Goal: Information Seeking & Learning: Learn about a topic

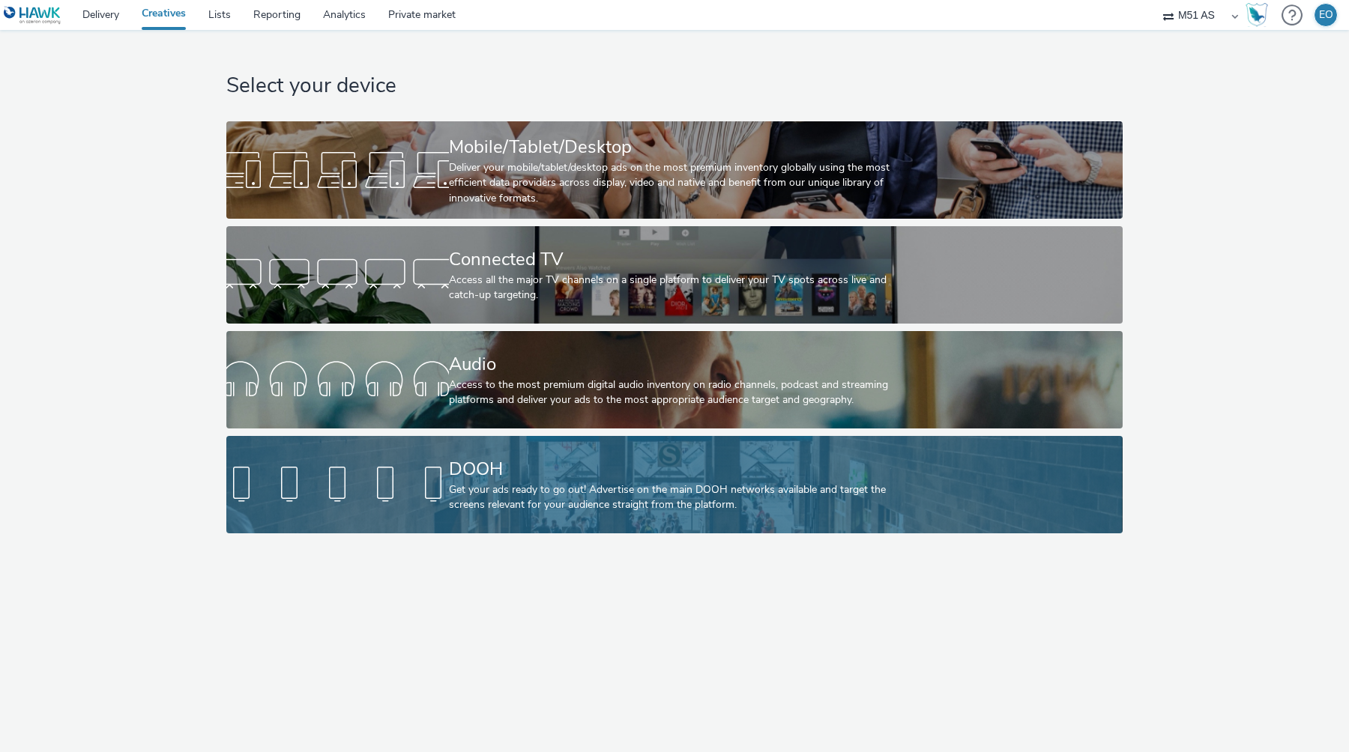
click at [444, 512] on link "DOOH Get your ads ready to go out! Advertise on the main DOOH networks availabl…" at bounding box center [674, 484] width 896 height 97
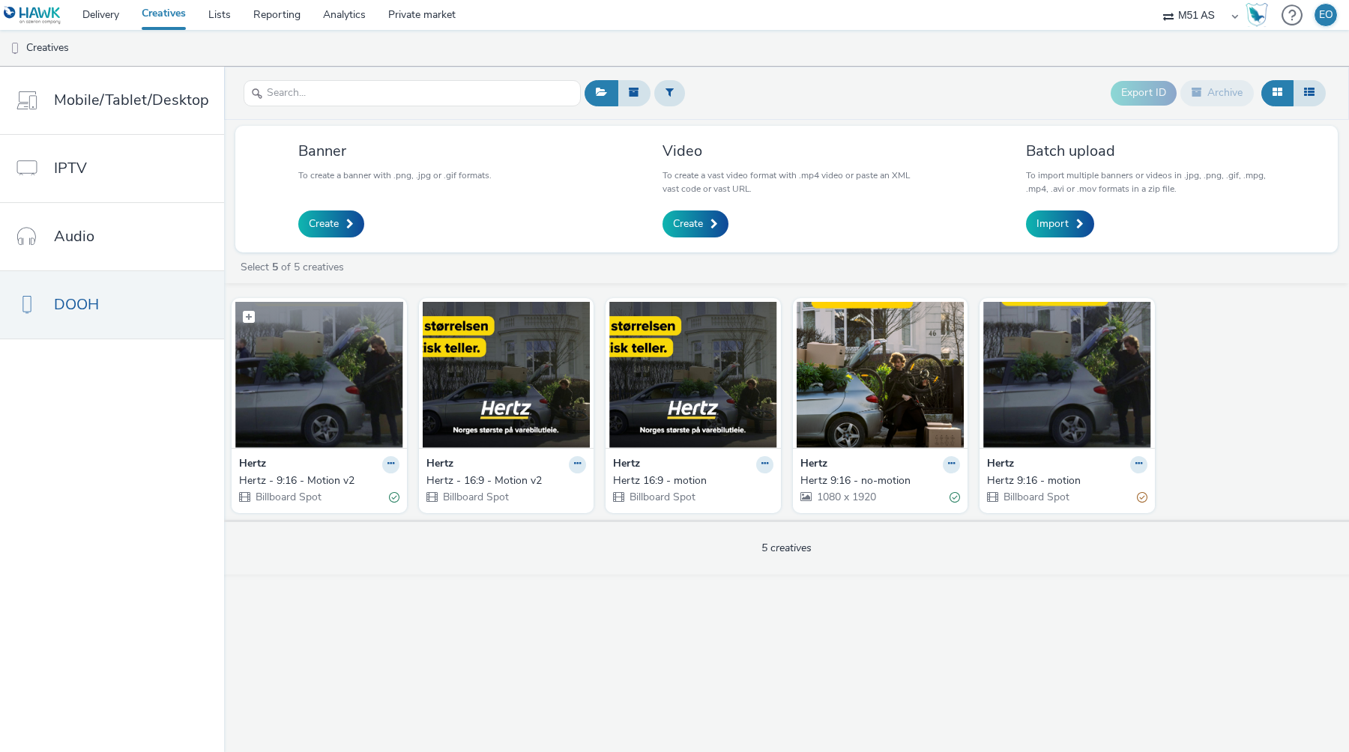
click at [320, 370] on img at bounding box center [319, 375] width 168 height 146
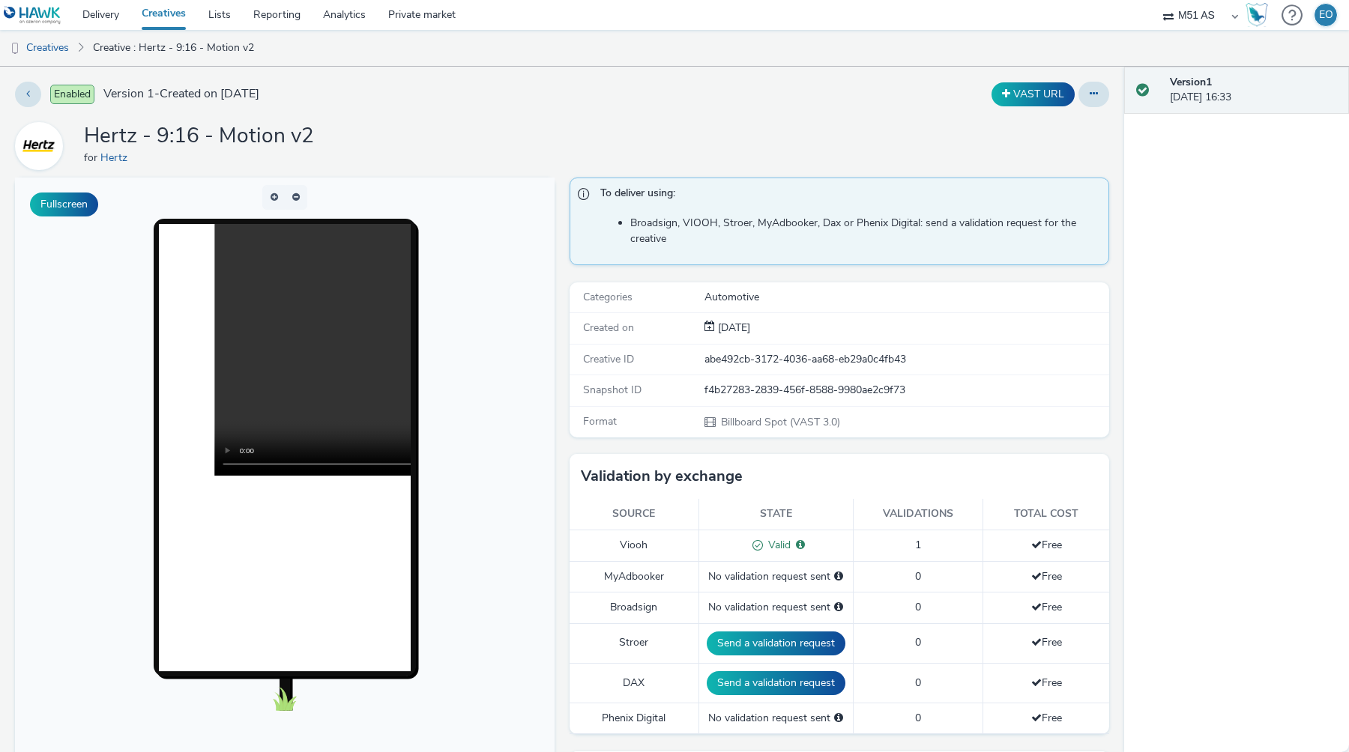
click at [576, 126] on div "Hertz - 9:16 - Motion v2 for [PERSON_NAME]" at bounding box center [562, 146] width 1094 height 48
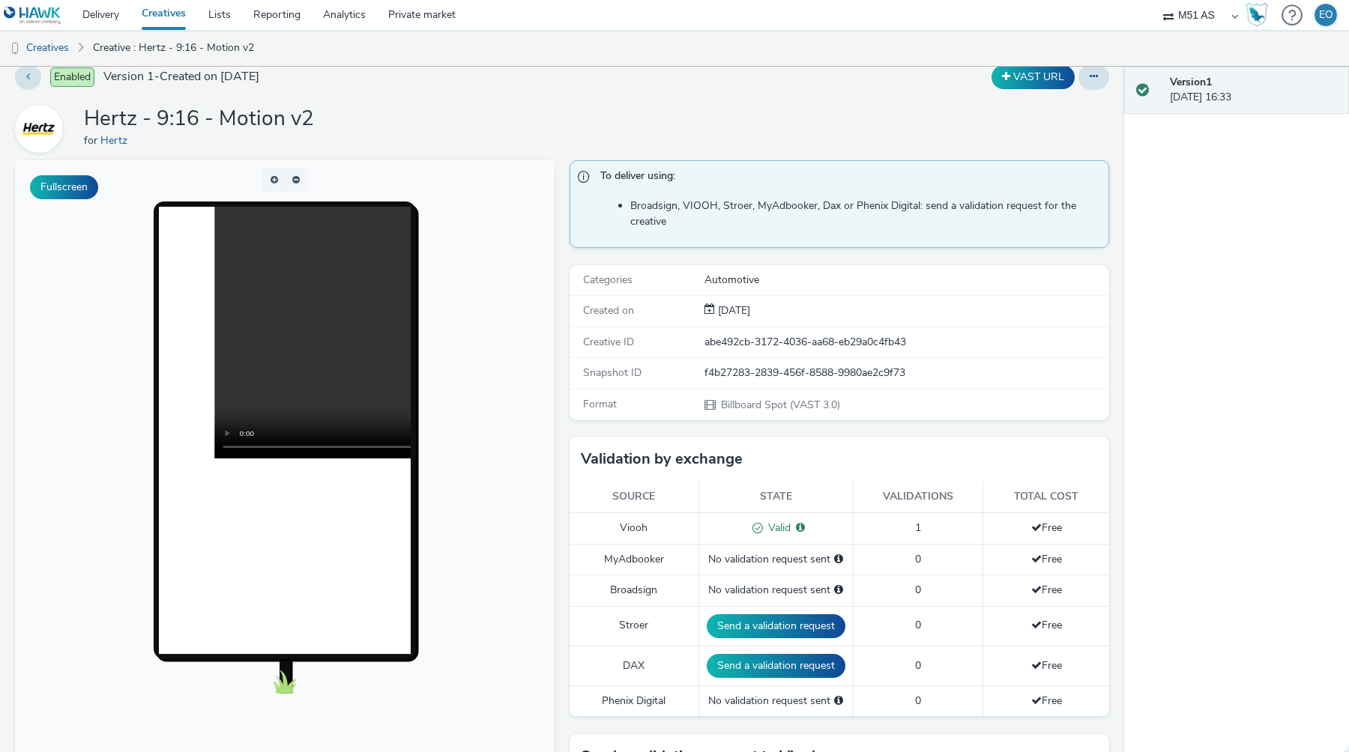
scroll to position [18, 0]
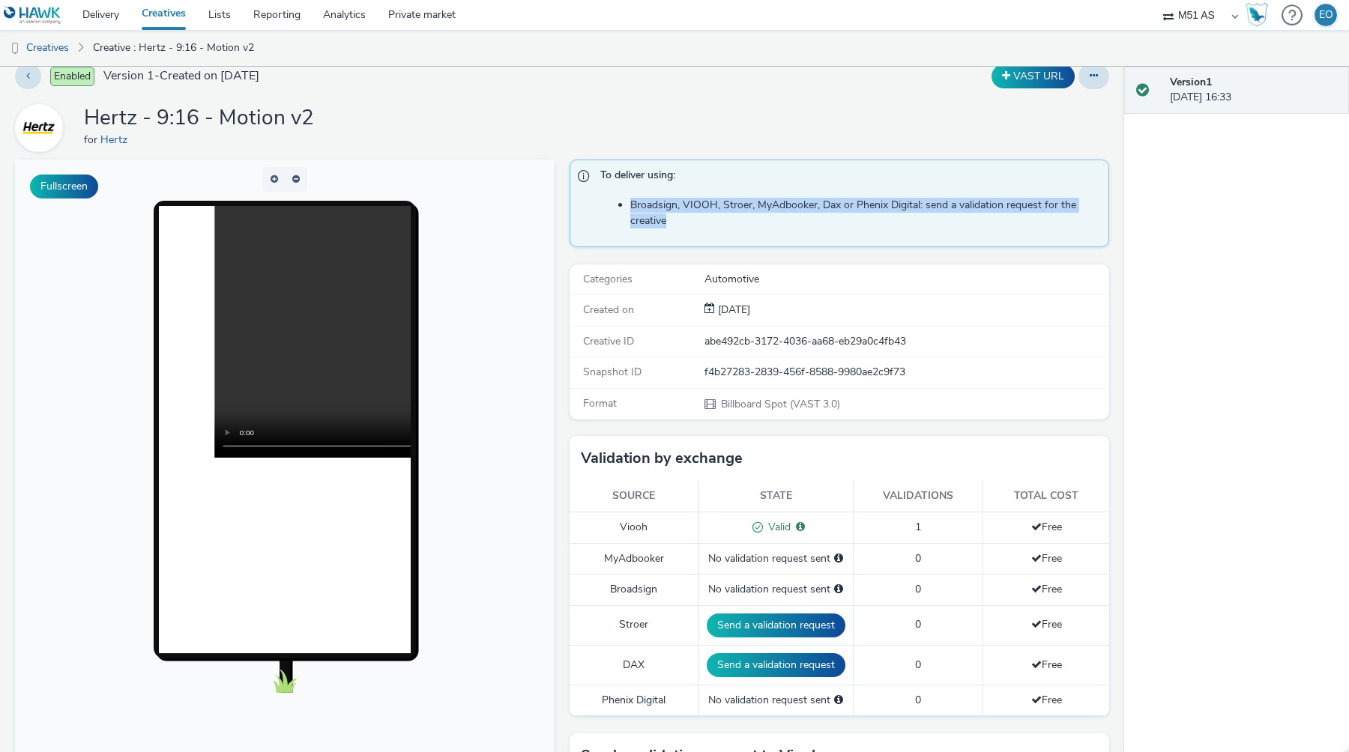
drag, startPoint x: 753, startPoint y: 216, endPoint x: 625, endPoint y: 209, distance: 128.3
click at [630, 209] on li "Broadsign, VIOOH, Stroer, MyAdbooker, Dax or Phenix Digital: send a validation …" at bounding box center [865, 213] width 471 height 31
drag, startPoint x: 625, startPoint y: 209, endPoint x: 728, endPoint y: 251, distance: 110.9
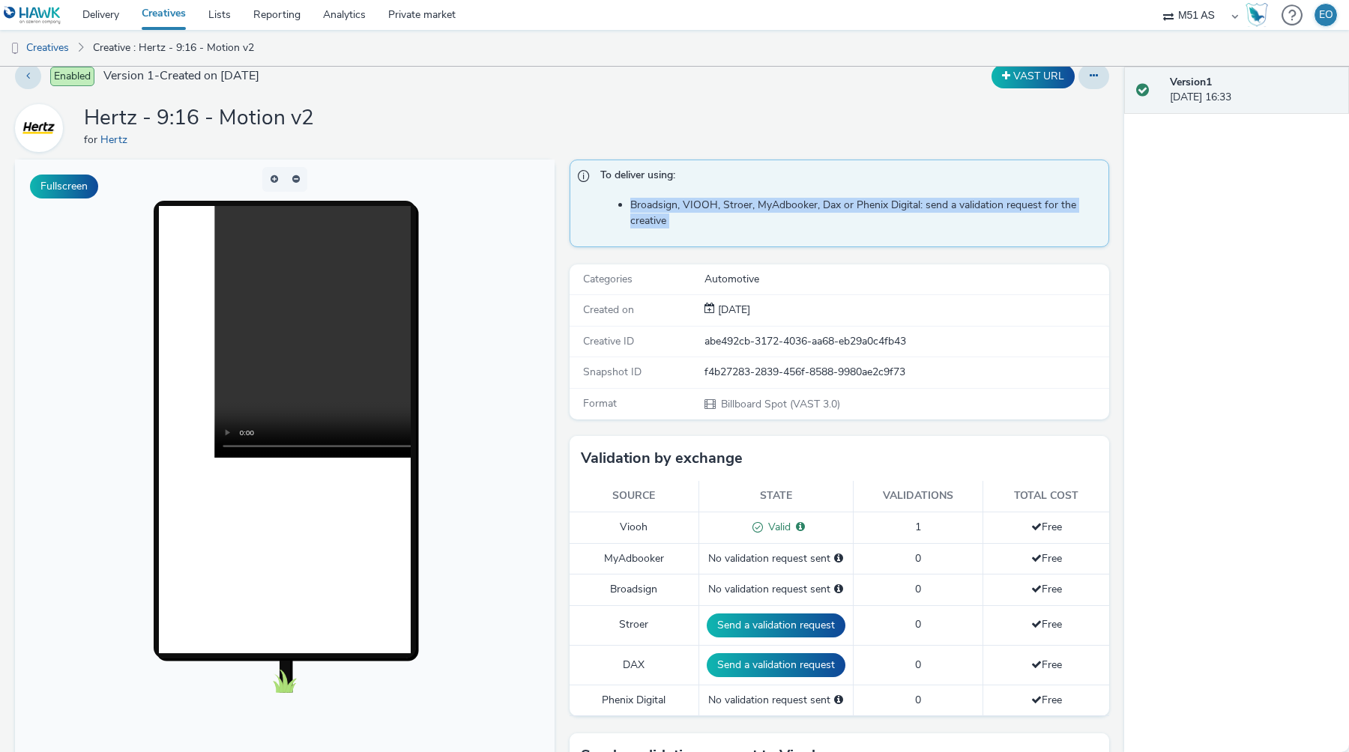
click at [679, 218] on li "Broadsign, VIOOH, Stroer, MyAdbooker, Dax or Phenix Digital: send a validation …" at bounding box center [865, 213] width 471 height 31
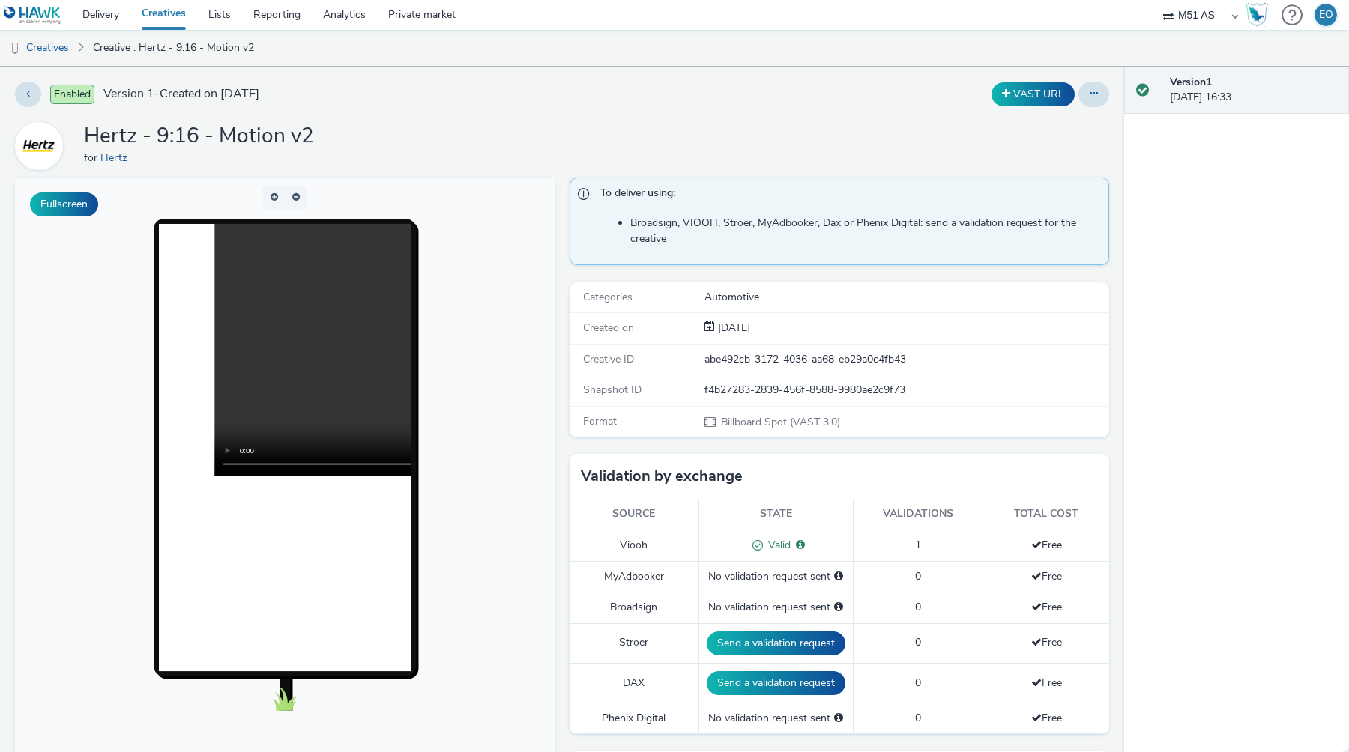
click at [513, 130] on div "Hertz - 9:16 - Motion v2 for [PERSON_NAME]" at bounding box center [562, 146] width 1094 height 48
click at [429, 7] on link "Private market" at bounding box center [422, 15] width 90 height 30
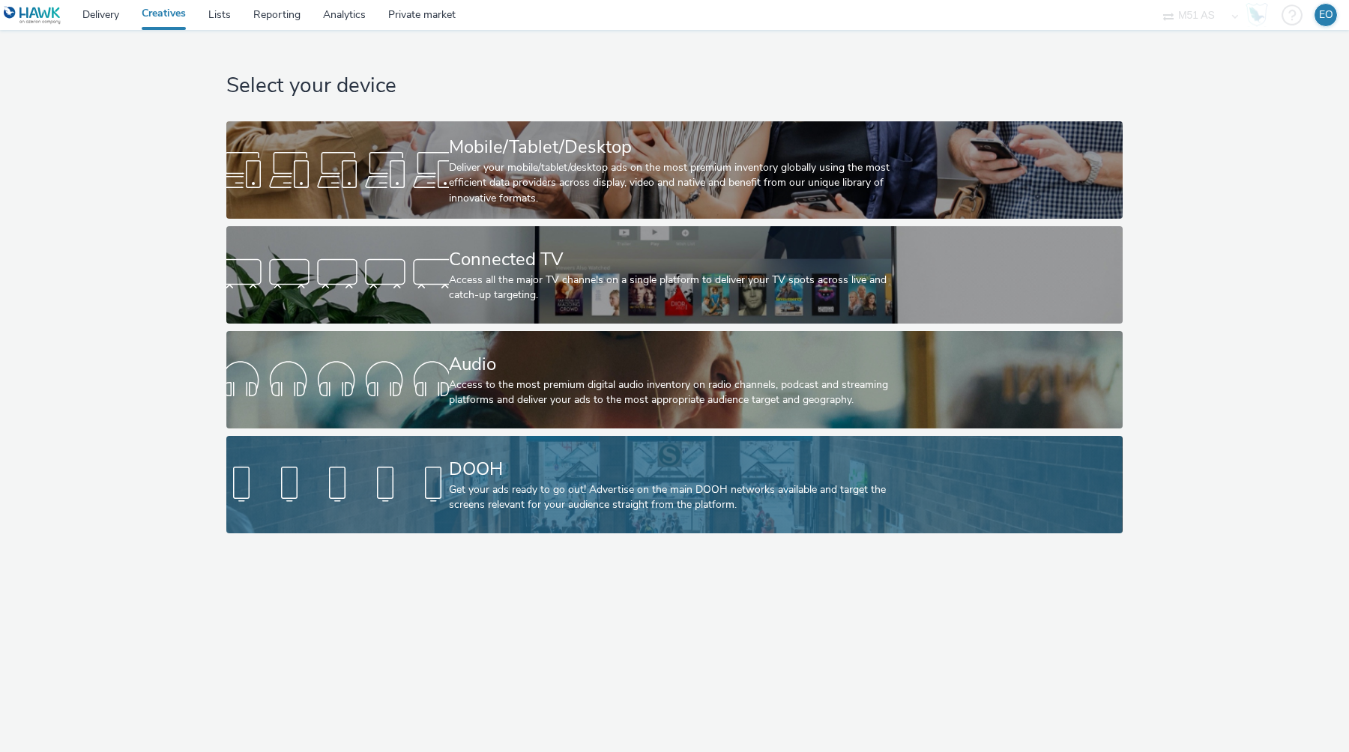
click at [533, 504] on div "Get your ads ready to go out! Advertise on the main DOOH networks available and…" at bounding box center [671, 498] width 445 height 31
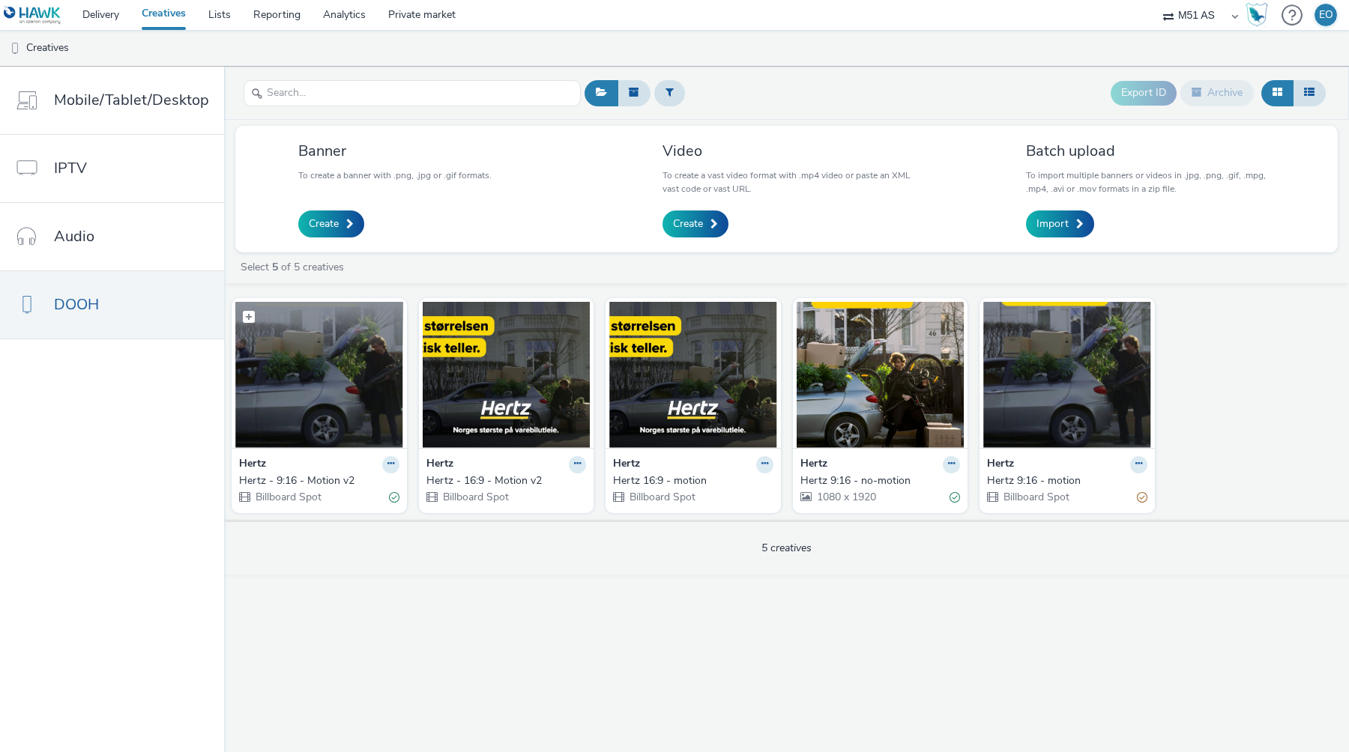
click at [354, 378] on img at bounding box center [319, 375] width 168 height 146
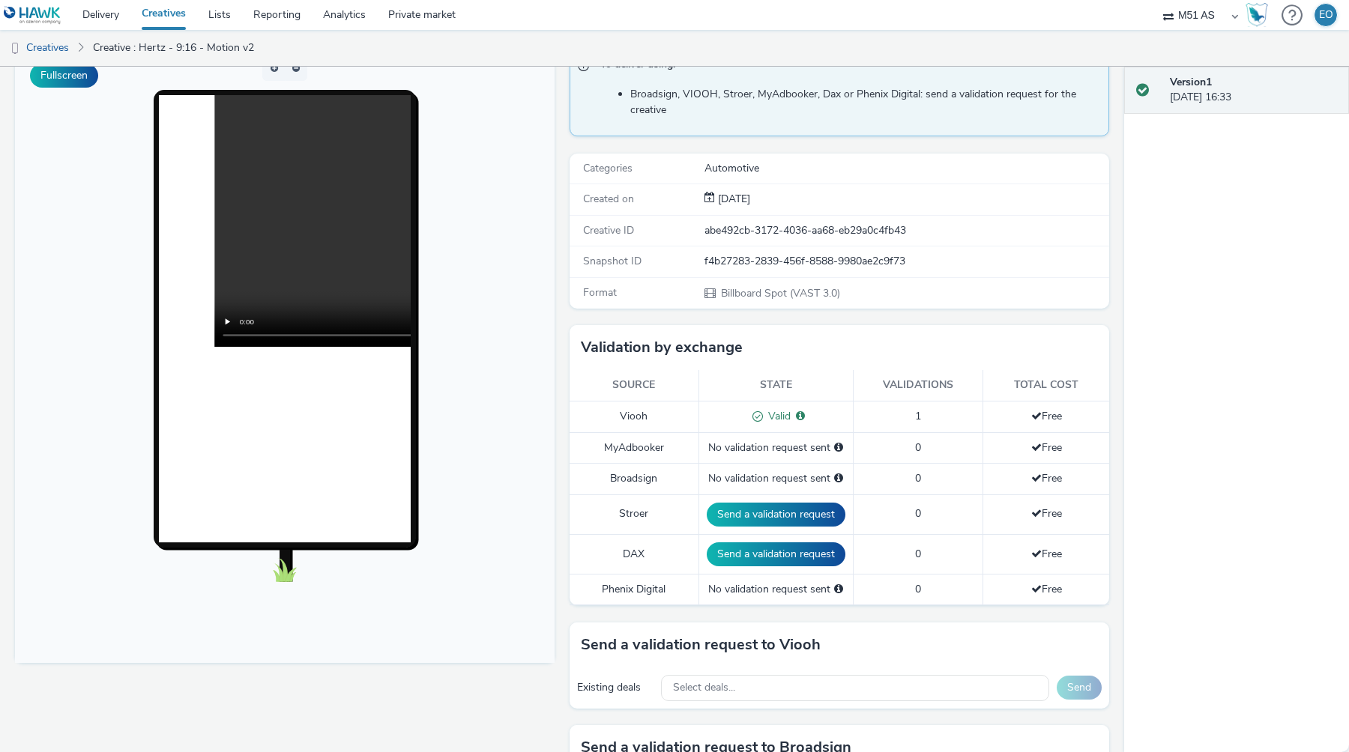
scroll to position [177, 0]
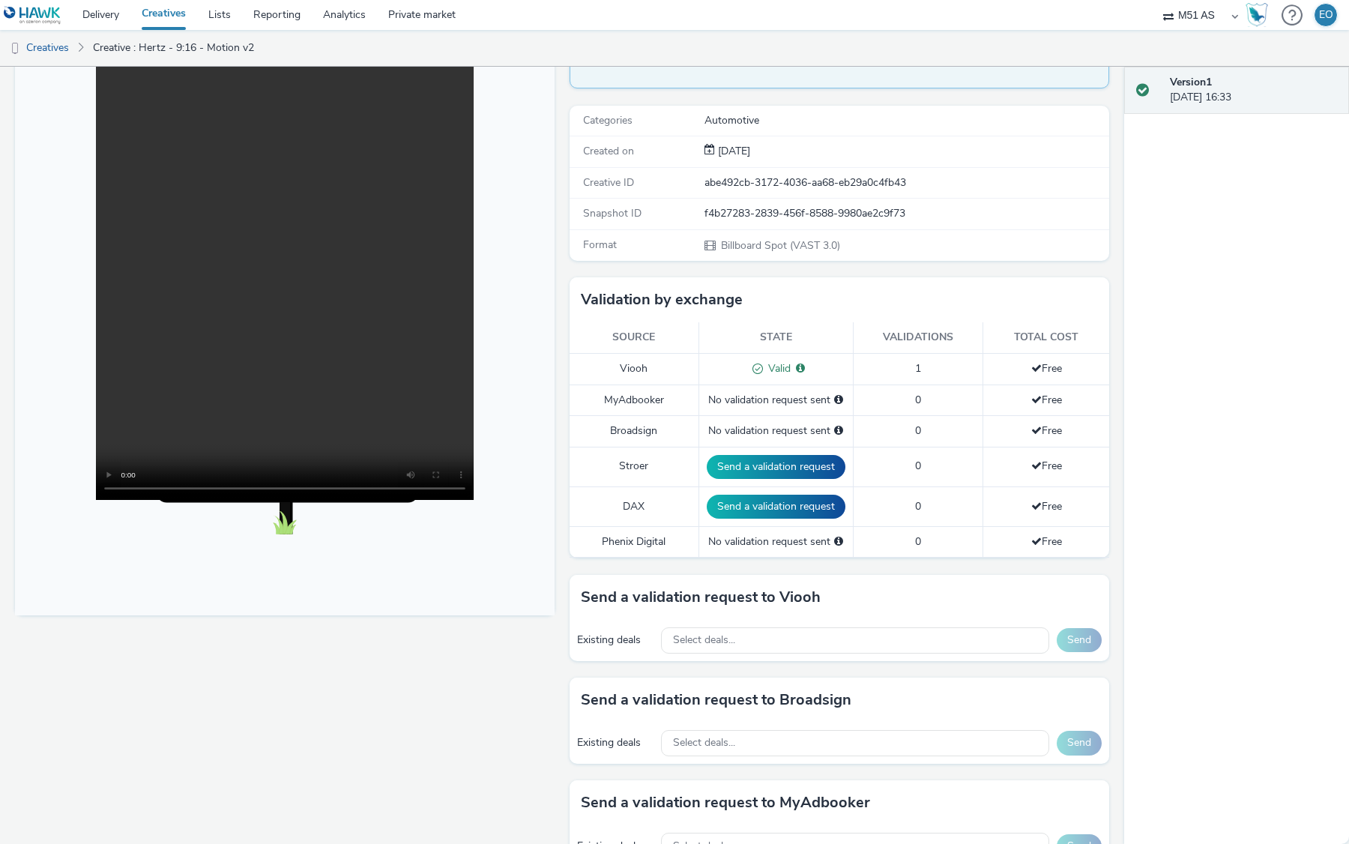
click at [474, 467] on video at bounding box center [285, 271] width 378 height 458
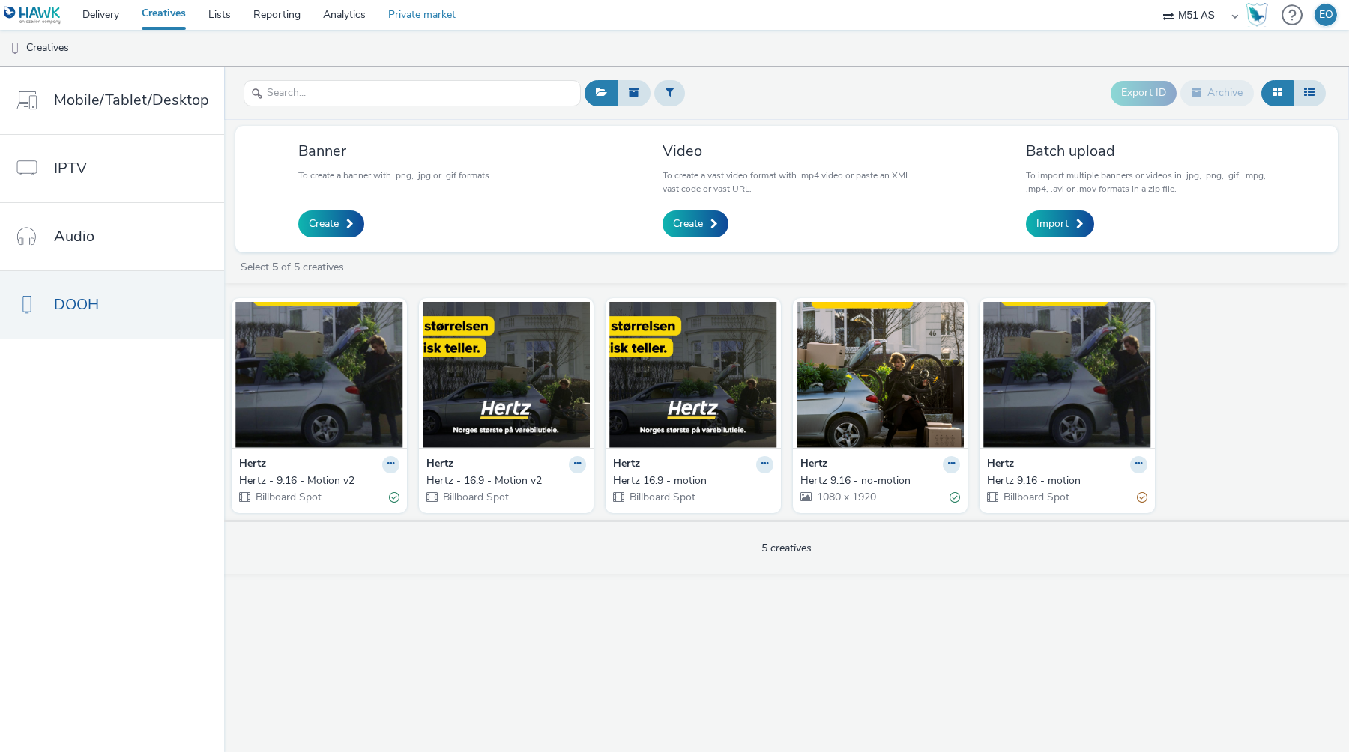
click at [427, 14] on link "Private market" at bounding box center [422, 15] width 90 height 30
